Goal: Check status: Check status

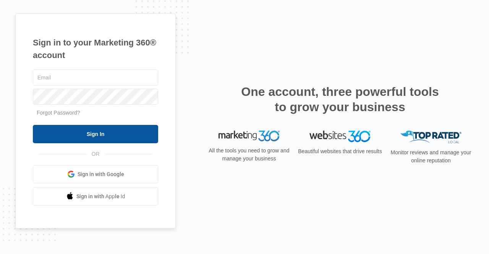
type input "[EMAIL_ADDRESS][DOMAIN_NAME]"
click at [58, 131] on input "Sign In" at bounding box center [95, 134] width 125 height 18
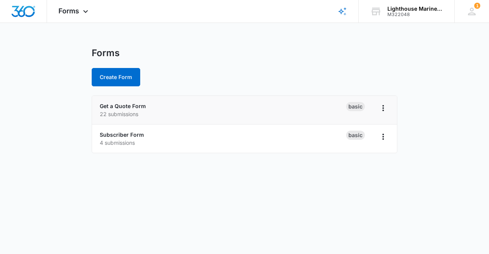
click at [118, 113] on p "22 submissions" at bounding box center [223, 114] width 246 height 8
click at [349, 115] on div "Basic" at bounding box center [367, 110] width 43 height 16
click at [120, 107] on link "Get a Quote Form" at bounding box center [123, 106] width 46 height 6
